Goal: Task Accomplishment & Management: Use online tool/utility

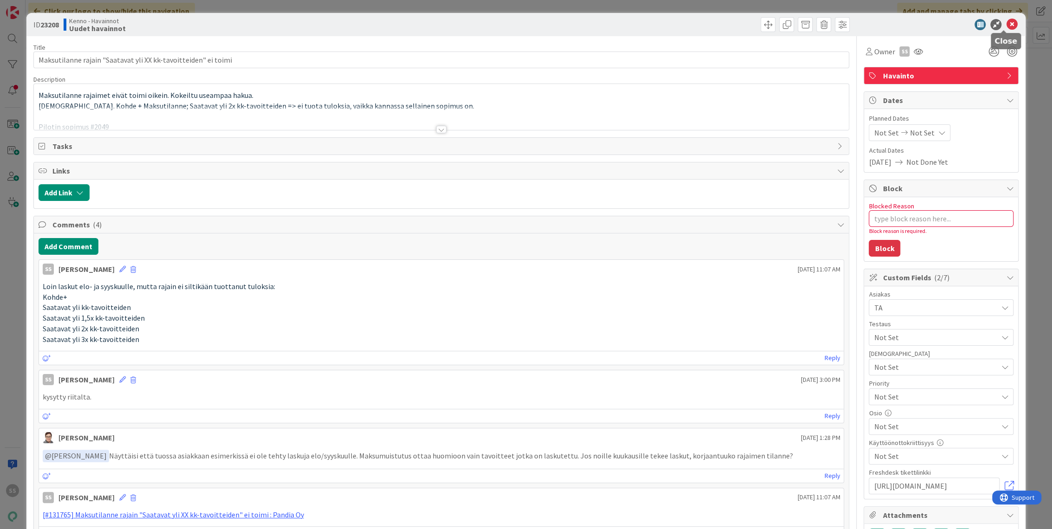
click at [1007, 22] on icon at bounding box center [1012, 24] width 11 height 11
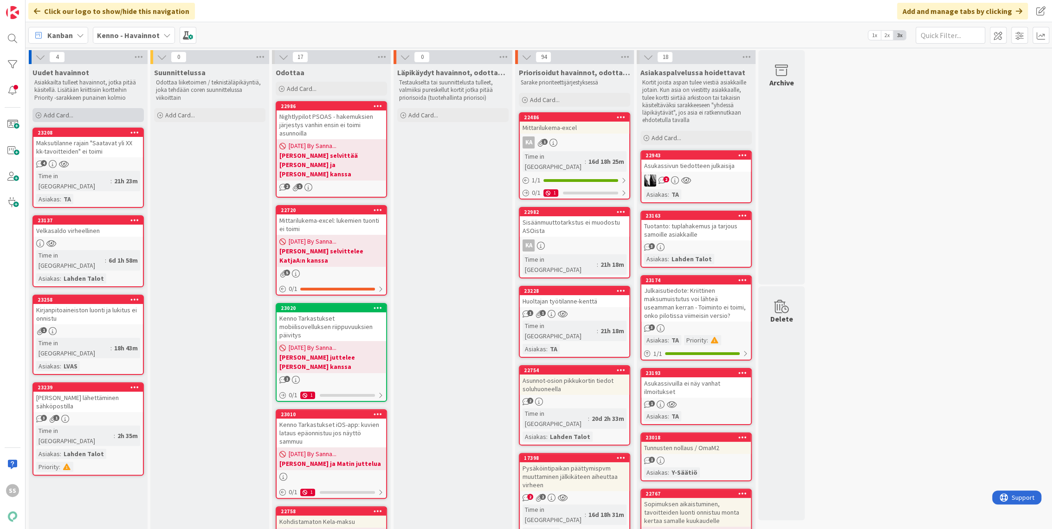
click at [61, 114] on span "Add Card..." at bounding box center [59, 115] width 30 height 8
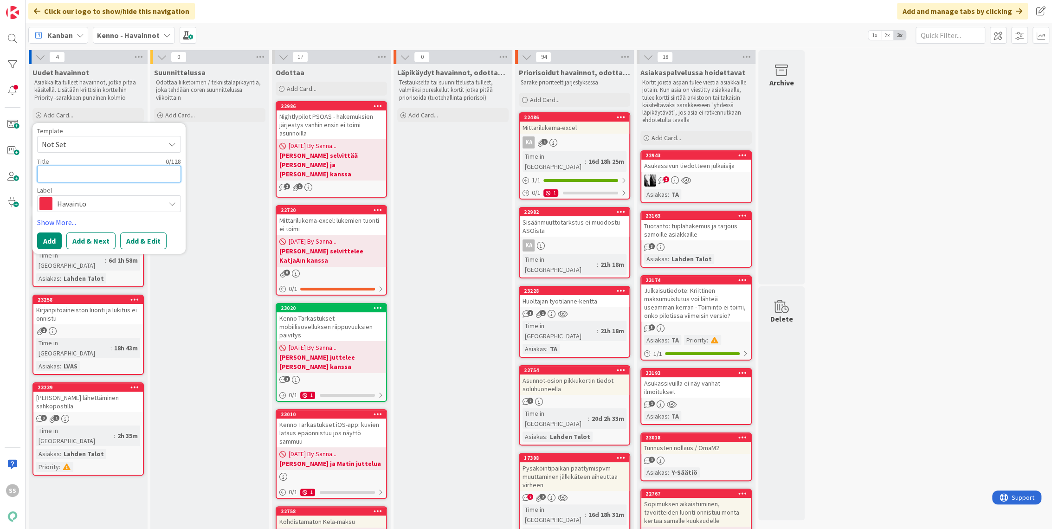
paste textarea "Laskutussopimuksille ei voi luoda tavoitteita"
type textarea "x"
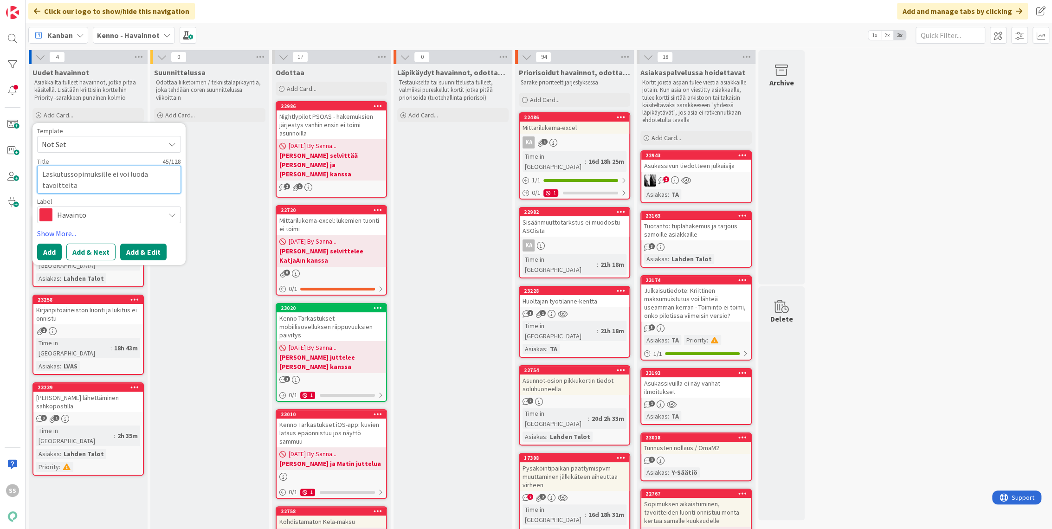
type textarea "Laskutussopimuksille ei voi luoda tavoitteita"
click at [144, 247] on button "Add & Edit" at bounding box center [143, 252] width 46 height 17
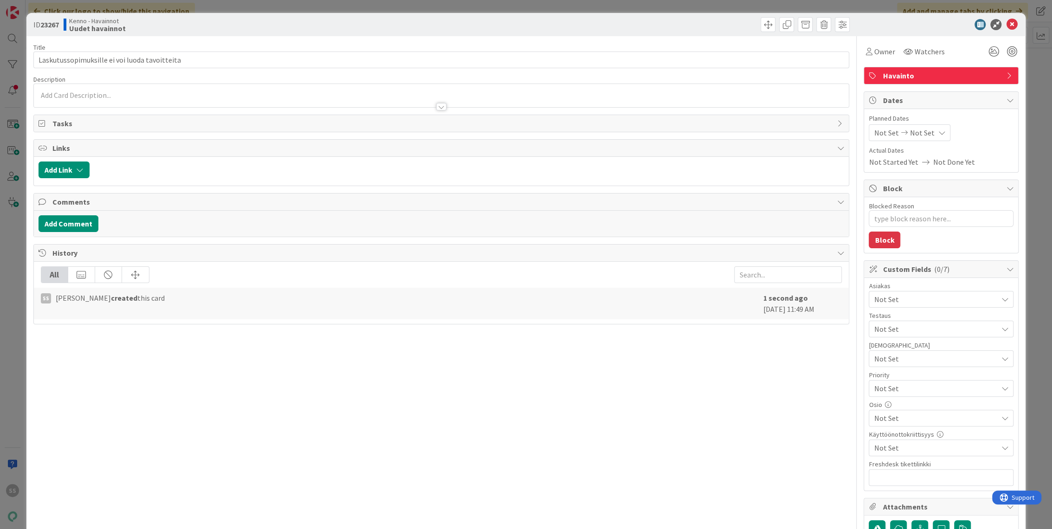
click at [244, 98] on div at bounding box center [442, 102] width 816 height 10
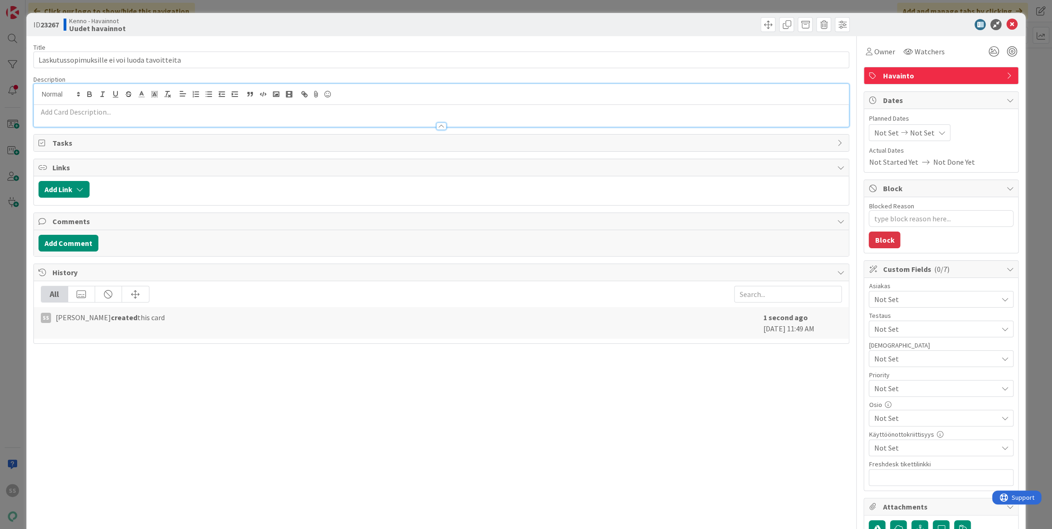
click at [214, 109] on p at bounding box center [442, 112] width 806 height 11
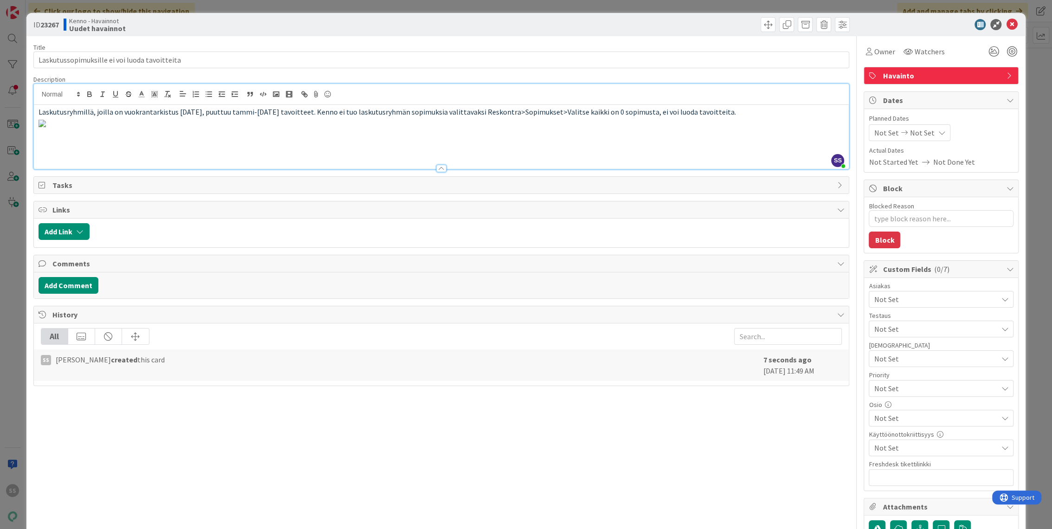
scroll to position [103, 0]
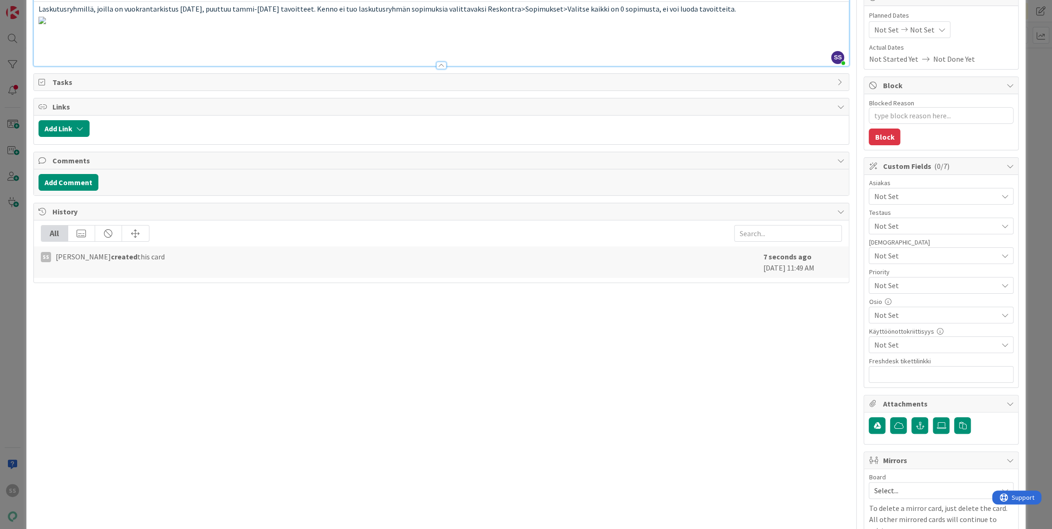
click at [46, 24] on img at bounding box center [42, 20] width 7 height 7
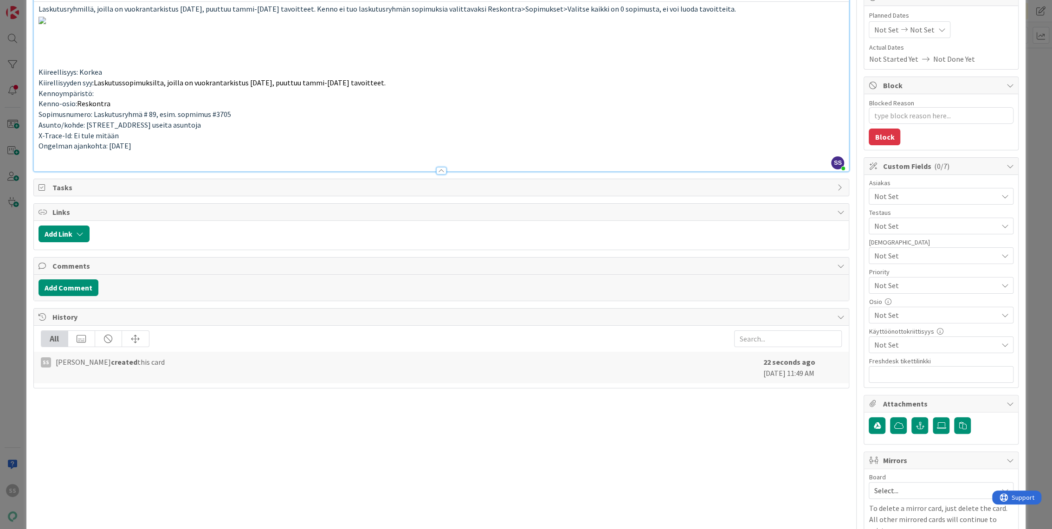
scroll to position [0, 0]
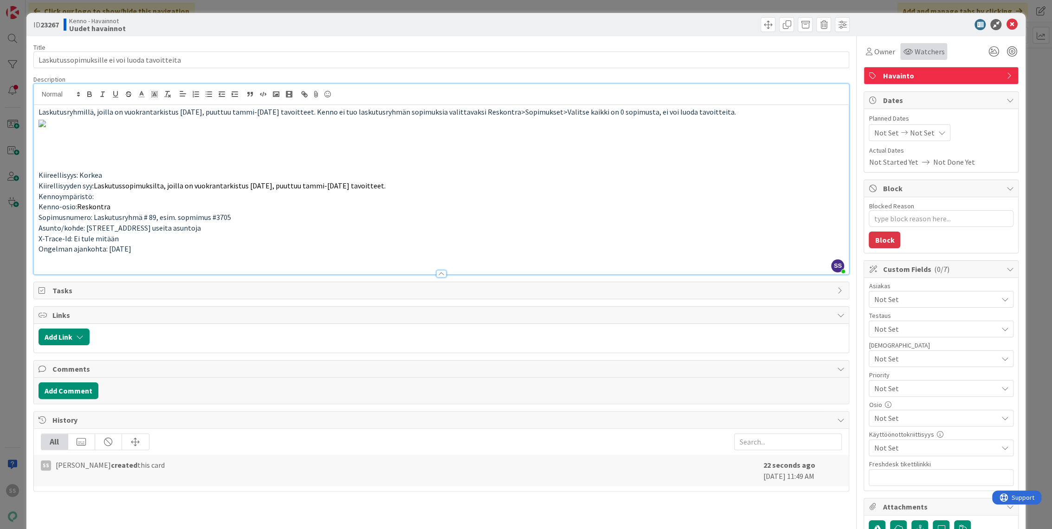
click at [918, 50] on span "Watchers" at bounding box center [930, 51] width 30 height 11
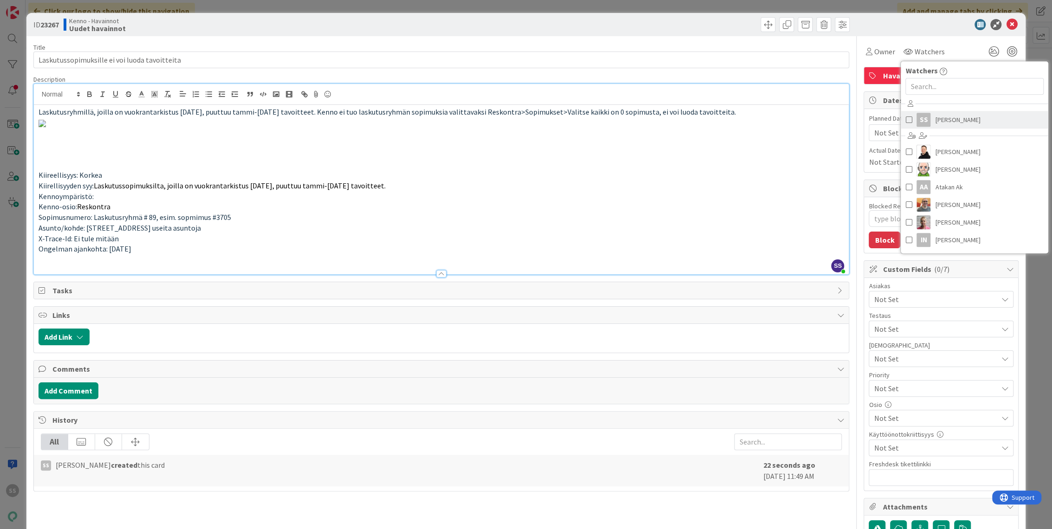
click at [935, 122] on span "[PERSON_NAME]" at bounding box center [957, 120] width 45 height 14
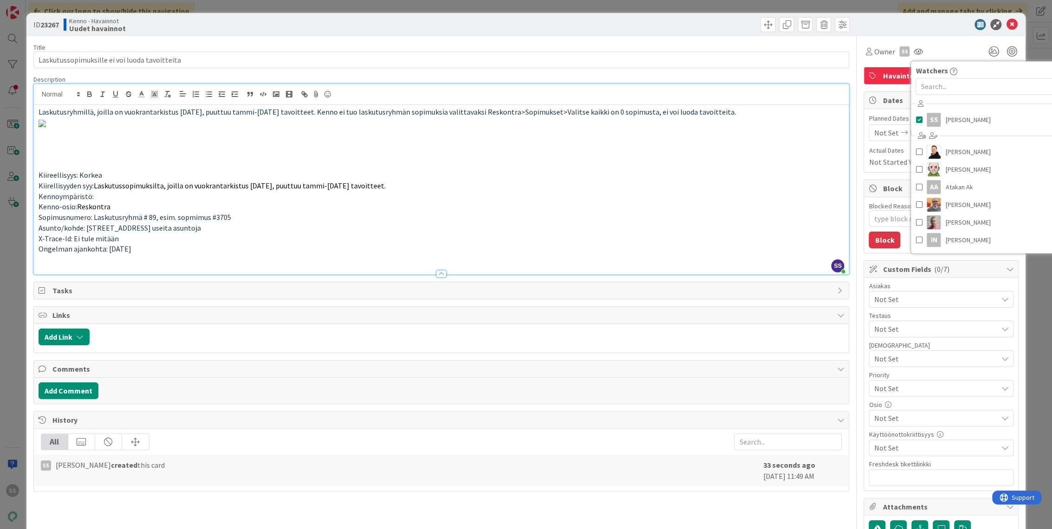
click at [677, 29] on div at bounding box center [647, 24] width 406 height 15
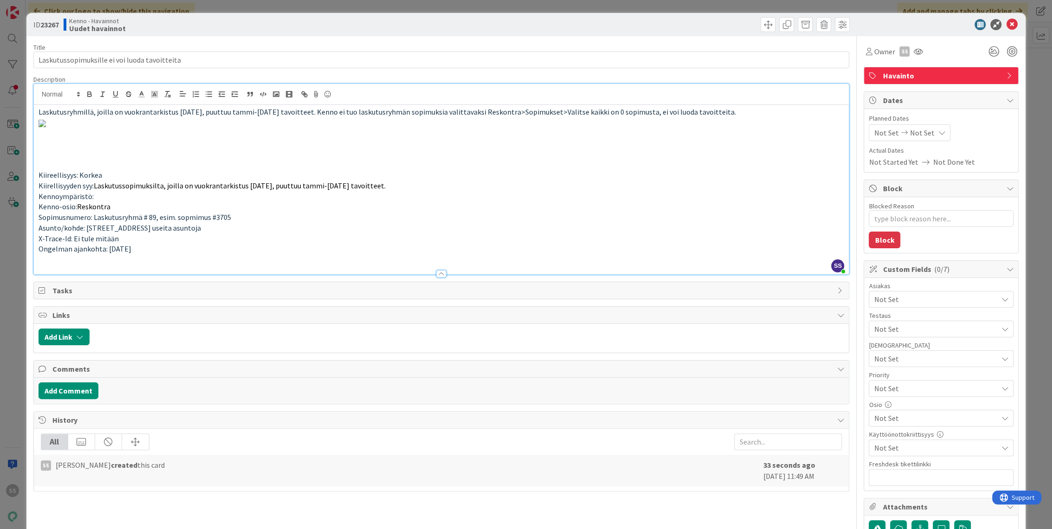
click at [905, 306] on div "Not Set" at bounding box center [941, 299] width 145 height 17
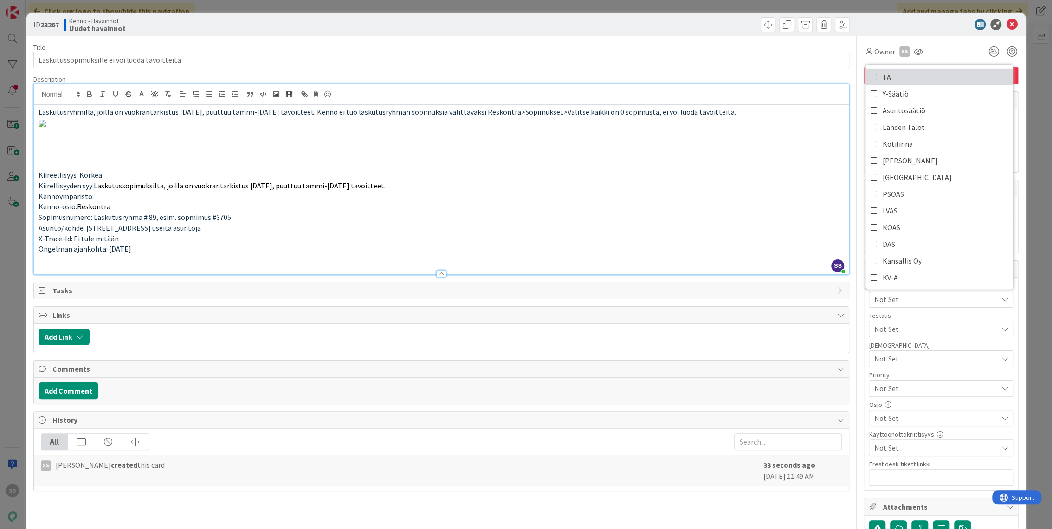
click at [898, 77] on link "TA" at bounding box center [940, 77] width 148 height 17
click at [898, 91] on span "Y-Säätiö" at bounding box center [896, 94] width 26 height 14
click at [724, 191] on p "Kiirellisyyden syy: Laskutussopimuksilta, joilla on vuokrantarkistus [DATE], pu…" at bounding box center [442, 186] width 806 height 11
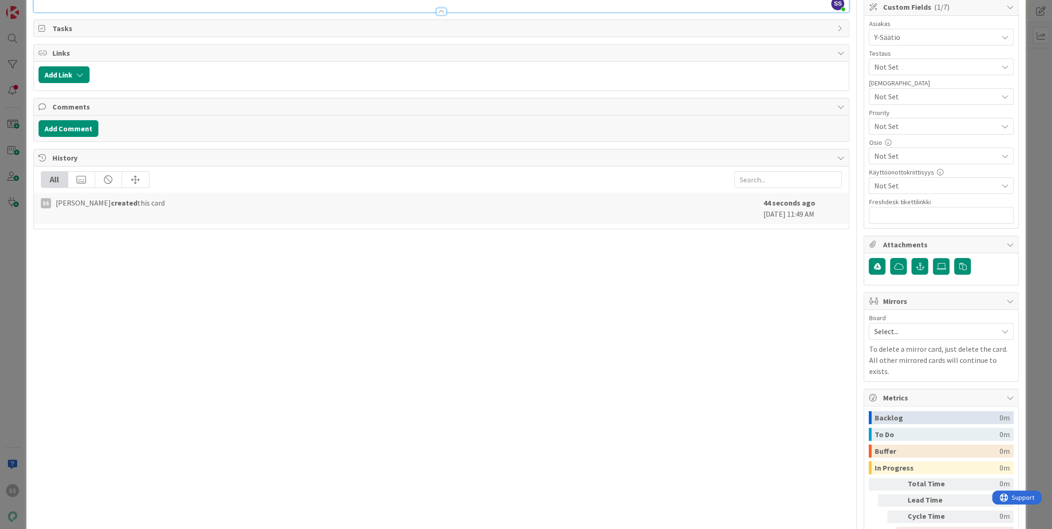
scroll to position [305, 0]
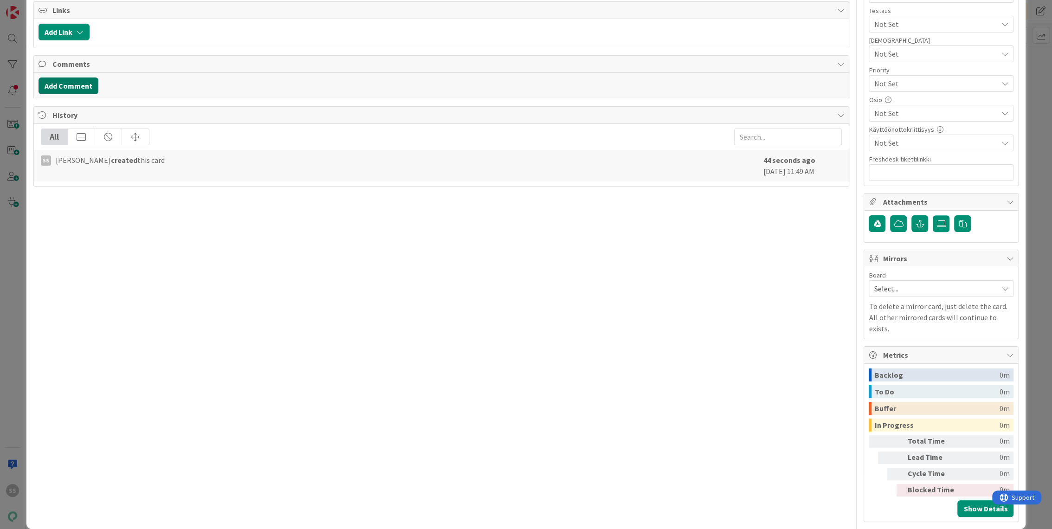
click at [85, 94] on button "Add Comment" at bounding box center [69, 86] width 60 height 17
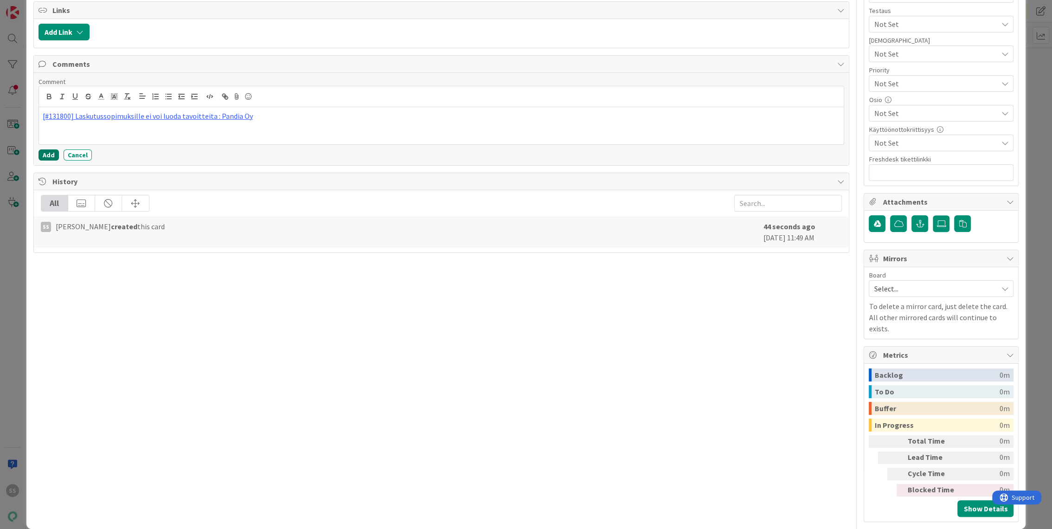
click at [50, 161] on button "Add" at bounding box center [49, 154] width 20 height 11
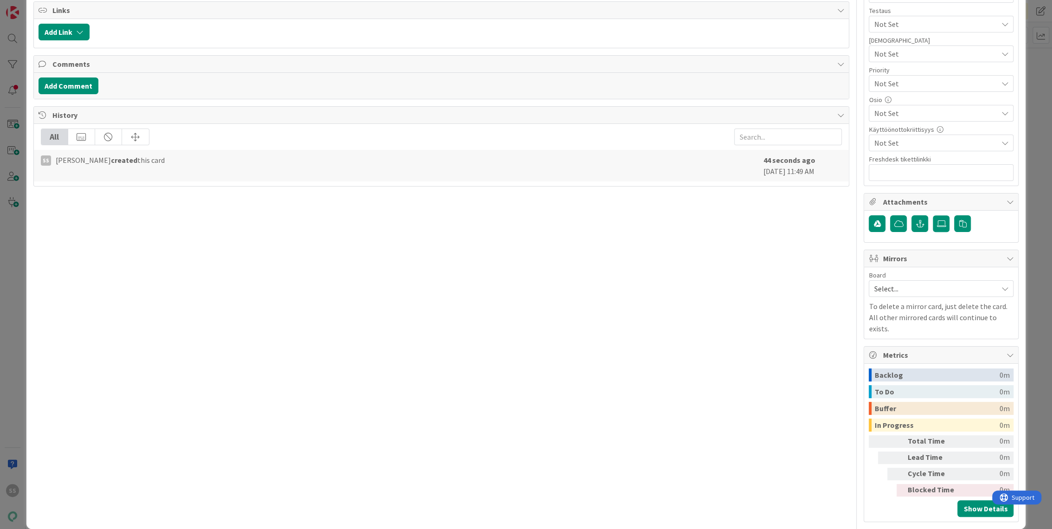
type textarea "x"
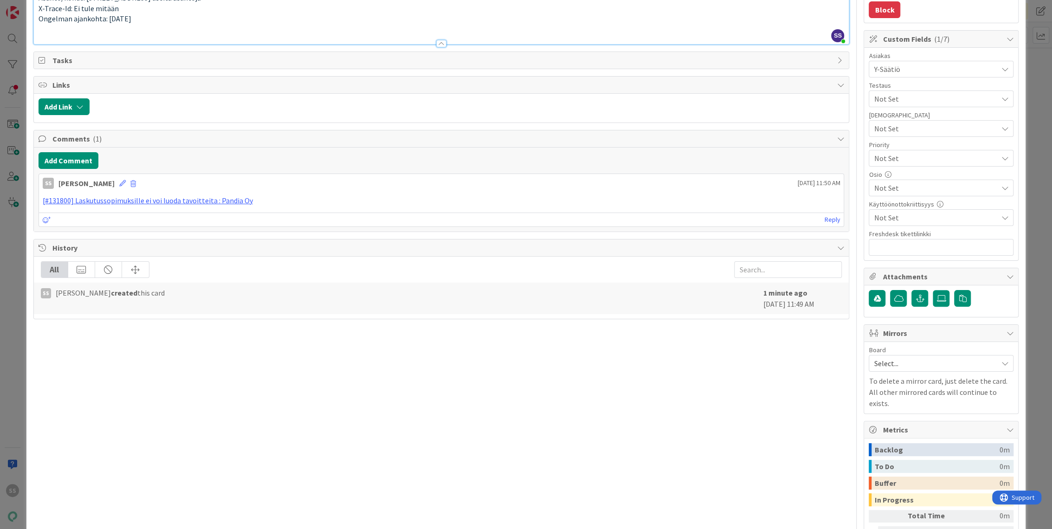
scroll to position [150, 0]
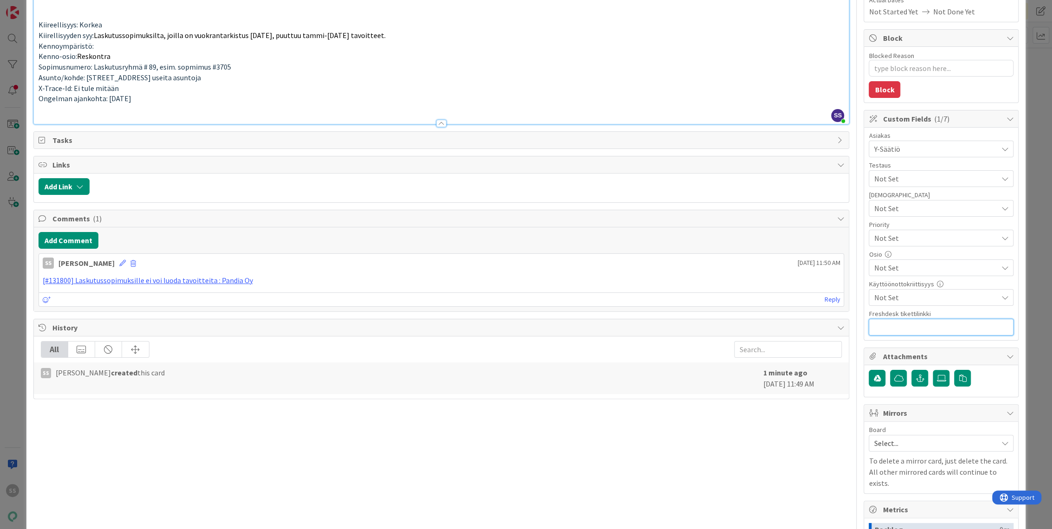
click at [920, 327] on input "text" at bounding box center [941, 327] width 145 height 17
paste input "[URL][DOMAIN_NAME]"
type input "[URL][DOMAIN_NAME]"
click at [717, 41] on p "Kiirellisyyden syy: Laskutussopimuksilta, joilla on vuokrantarkistus [DATE], pu…" at bounding box center [442, 35] width 806 height 11
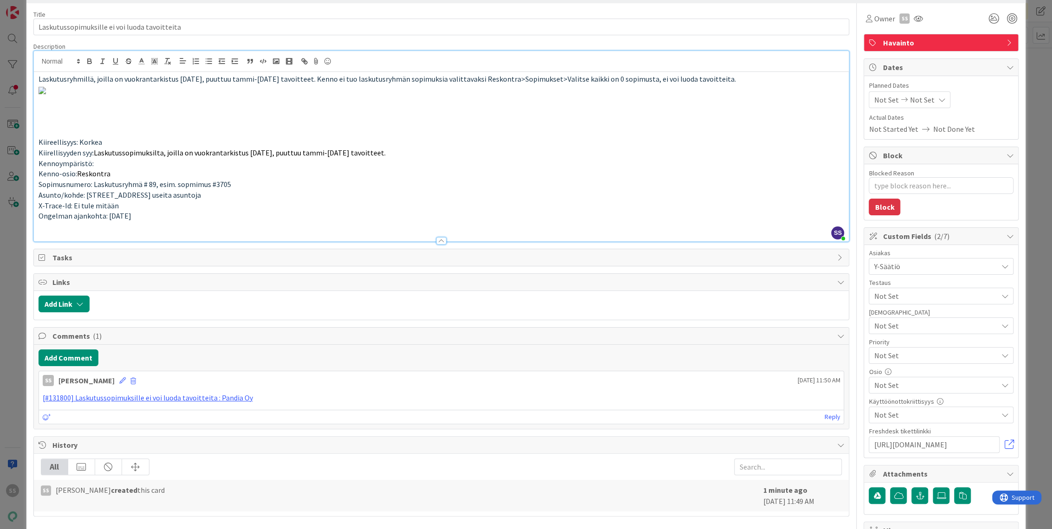
scroll to position [0, 0]
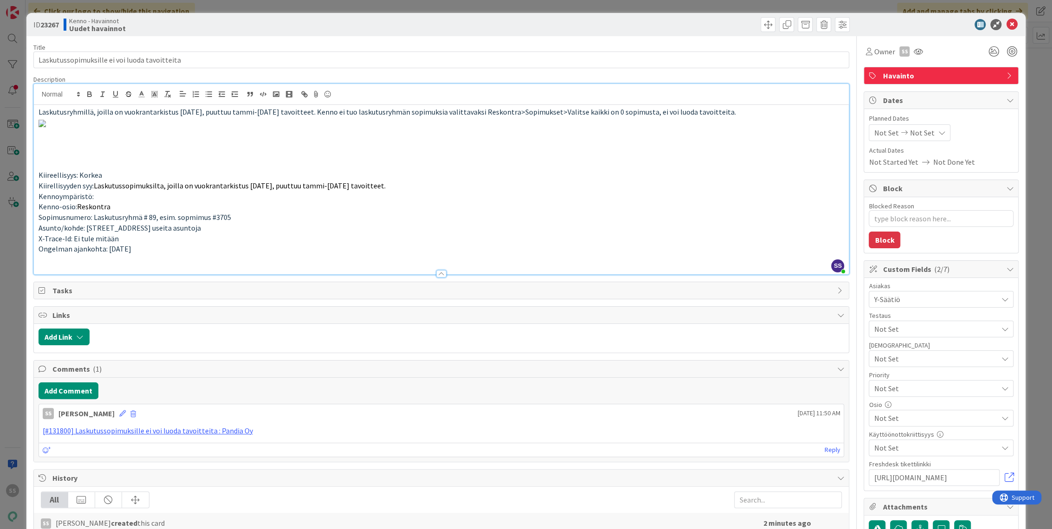
type textarea "x"
